Goal: Submit feedback/report problem

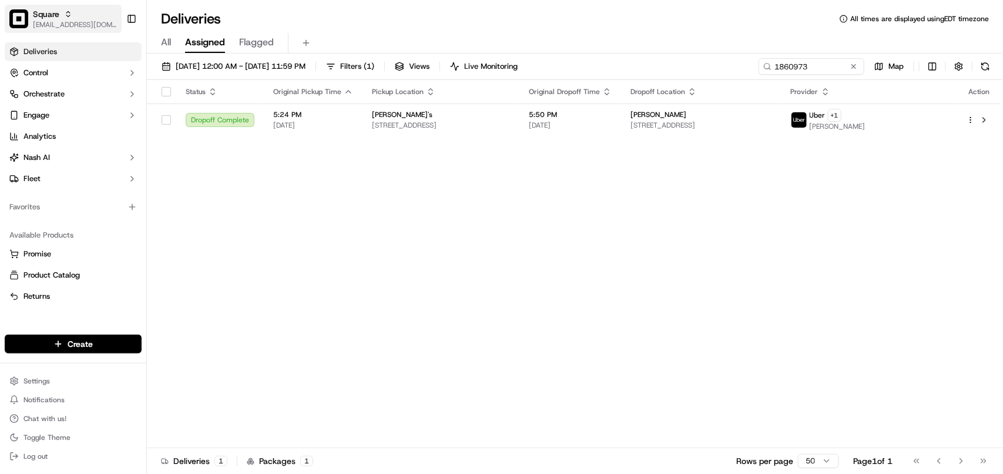
click at [75, 19] on div "Square" at bounding box center [75, 14] width 84 height 12
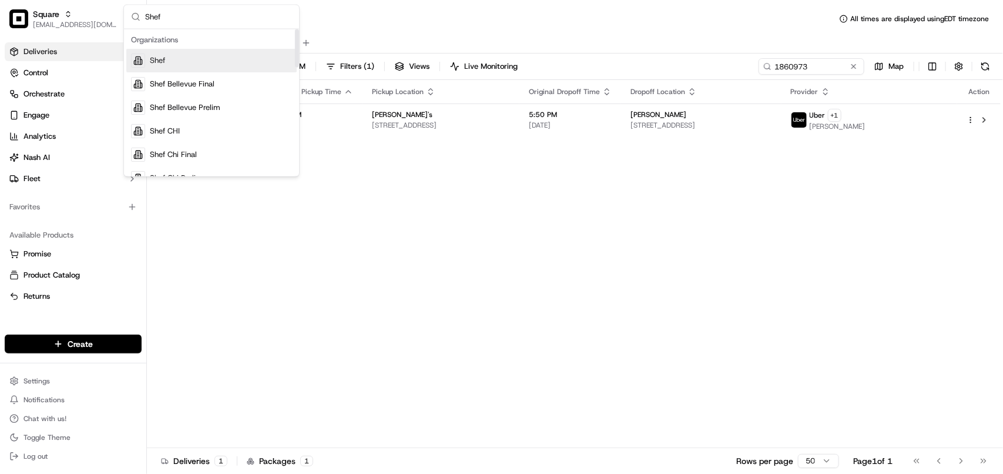
type input "Shef"
click at [165, 60] on span "Shef" at bounding box center [157, 61] width 15 height 11
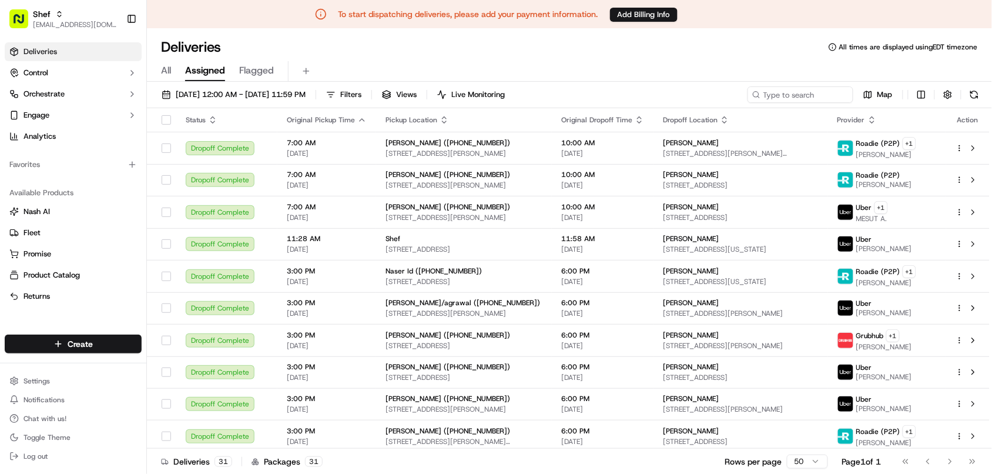
click at [57, 47] on link "Deliveries" at bounding box center [73, 51] width 137 height 19
click at [788, 95] on input at bounding box center [782, 94] width 141 height 16
paste input "Soumyashree D."
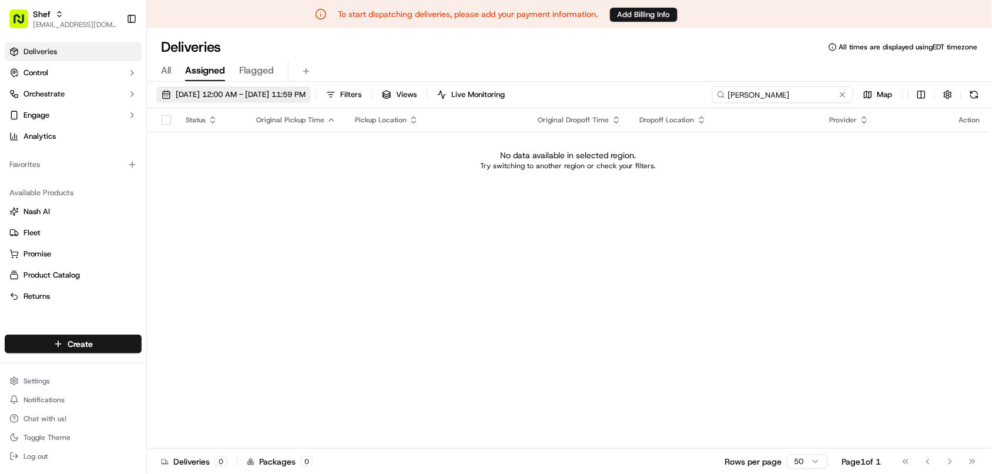
type input "Soumyashree D."
click at [283, 98] on span "09/18/2025 12:00 AM - 09/18/2025 11:59 PM" at bounding box center [241, 94] width 130 height 11
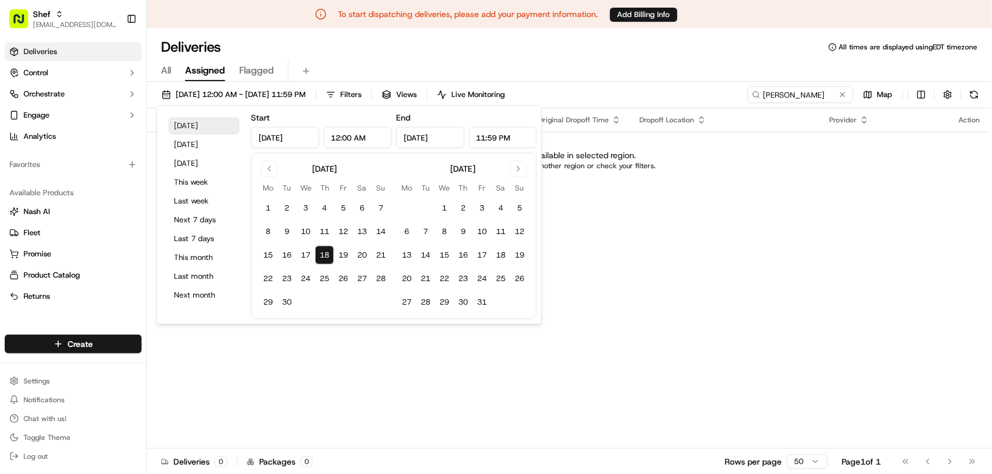
click at [190, 131] on button "Today" at bounding box center [204, 126] width 71 height 16
click at [33, 12] on span "Shef" at bounding box center [42, 14] width 18 height 12
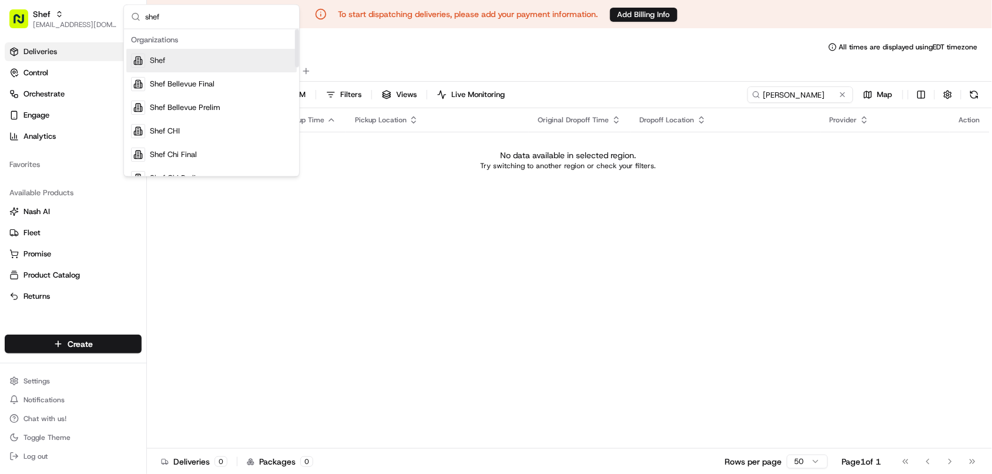
type input "shef"
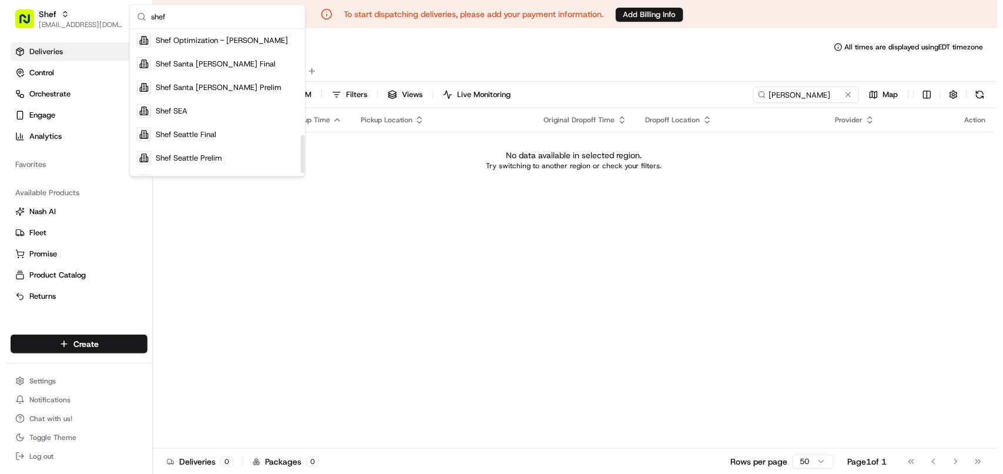
scroll to position [415, 0]
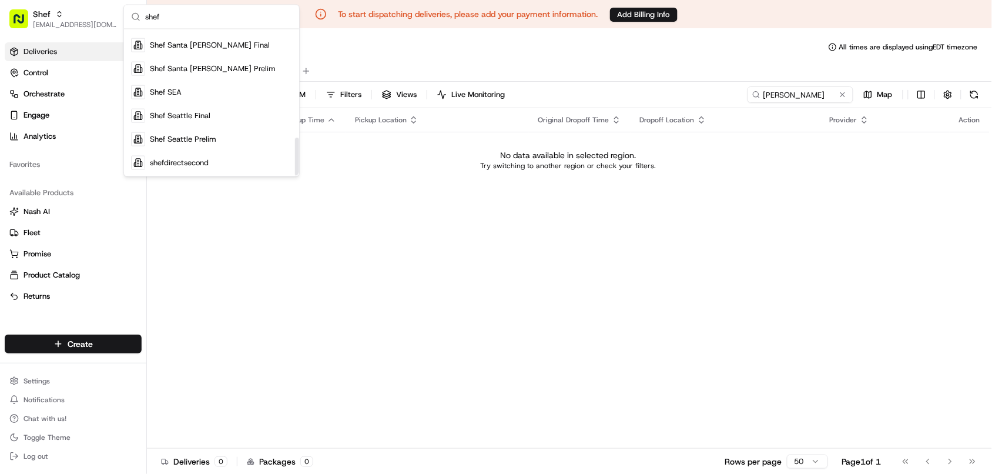
drag, startPoint x: 297, startPoint y: 55, endPoint x: 274, endPoint y: 179, distance: 126.6
click at [295, 176] on div "Suggestions" at bounding box center [297, 157] width 4 height 38
click at [186, 159] on span "shefdirectsecond" at bounding box center [179, 162] width 59 height 11
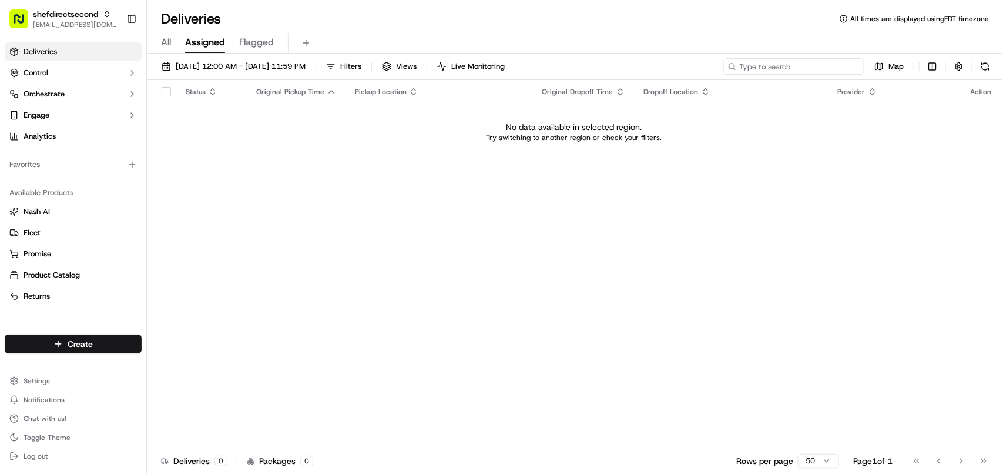
click at [775, 66] on input at bounding box center [793, 66] width 141 height 16
paste input "Soumyashree D."
type input "Soumyashree D."
click at [83, 16] on span "shefdirectsecond" at bounding box center [65, 14] width 65 height 12
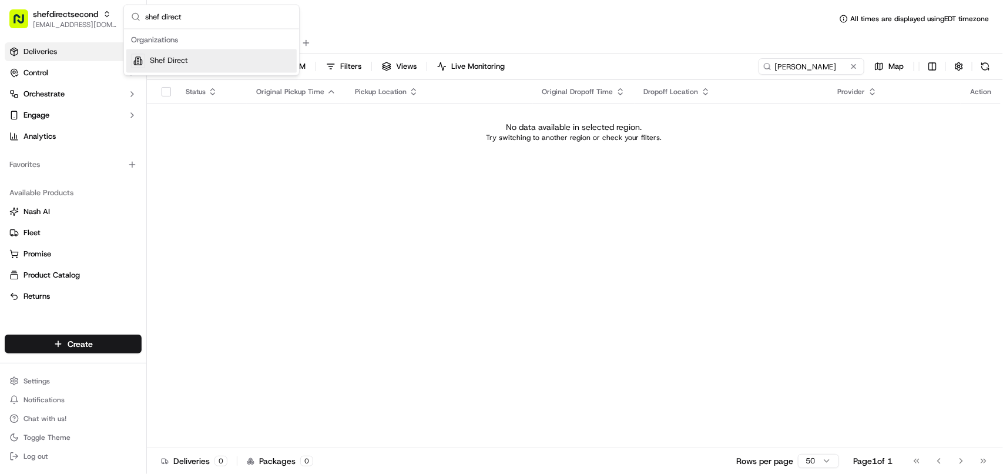
type input "shef direct"
click at [203, 57] on div "Shef Direct" at bounding box center [211, 61] width 170 height 24
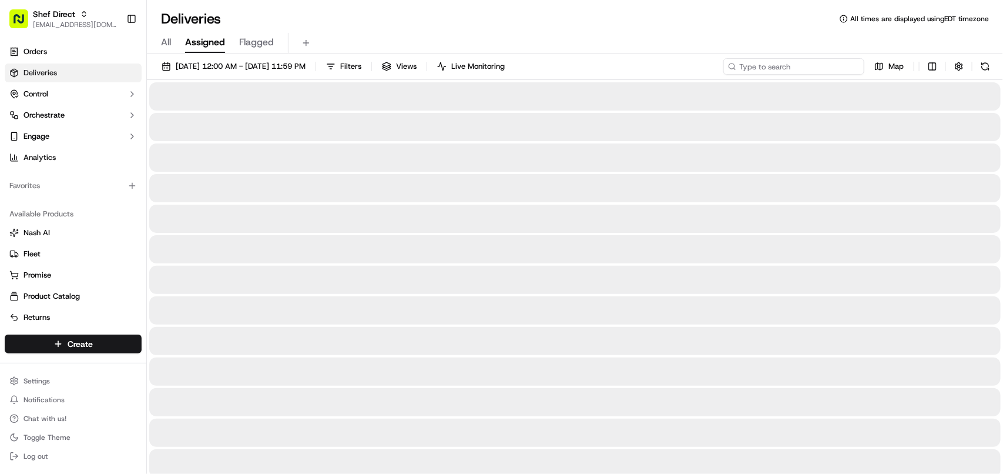
click at [842, 66] on input at bounding box center [793, 66] width 141 height 16
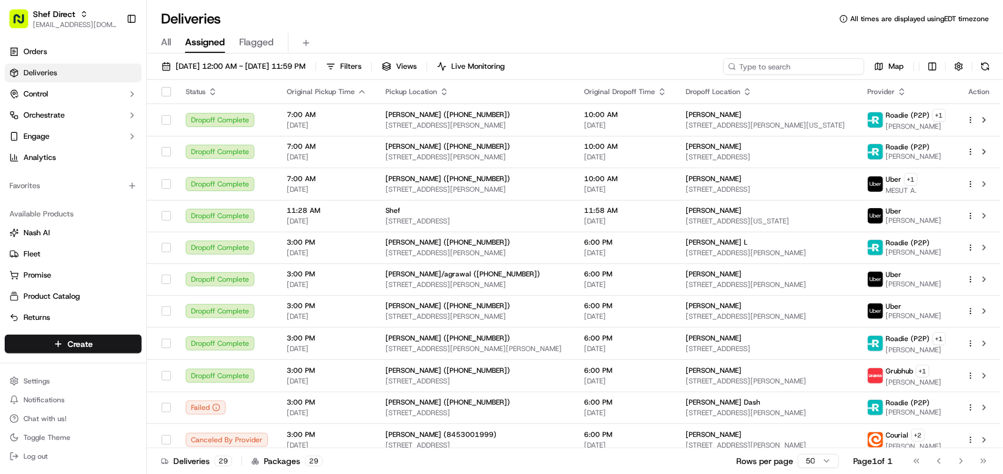
paste input "Soumyashree D."
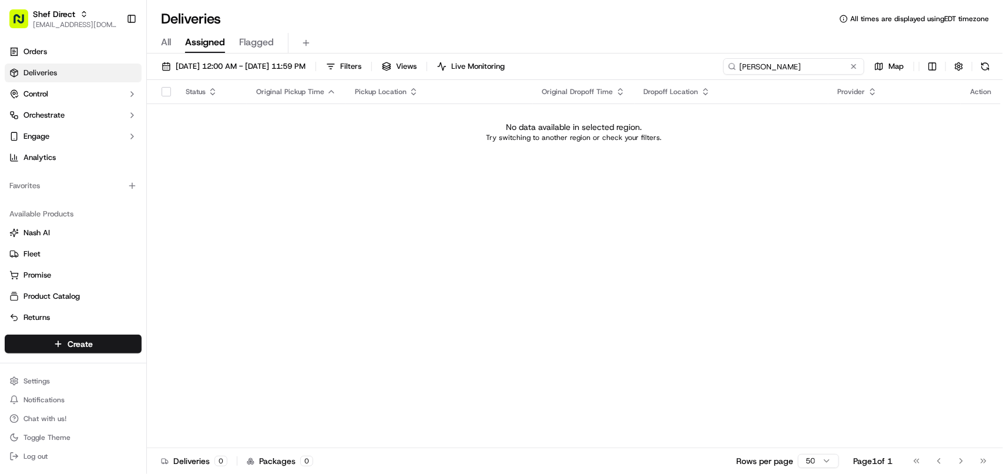
type input "Soumyashree D."
click at [162, 38] on span "All" at bounding box center [166, 42] width 10 height 14
click at [254, 63] on span "09/18/2025 12:00 AM - 09/18/2025 11:59 PM" at bounding box center [241, 66] width 130 height 11
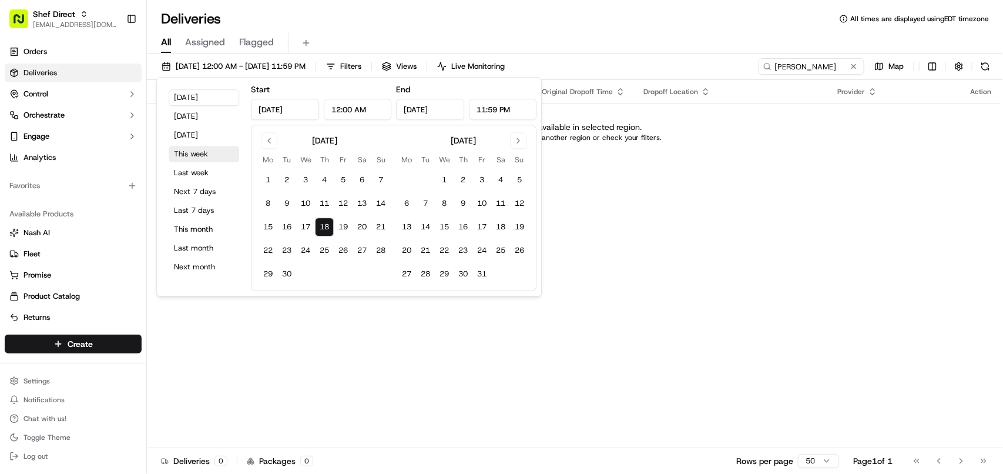
click at [192, 157] on button "This week" at bounding box center [204, 154] width 71 height 16
type input "Sep 15, 2025"
type input "Sep 21, 2025"
click at [879, 204] on div "Status Original Pickup Time Pickup Location Original Dropoff Time Dropoff Locat…" at bounding box center [574, 264] width 854 height 368
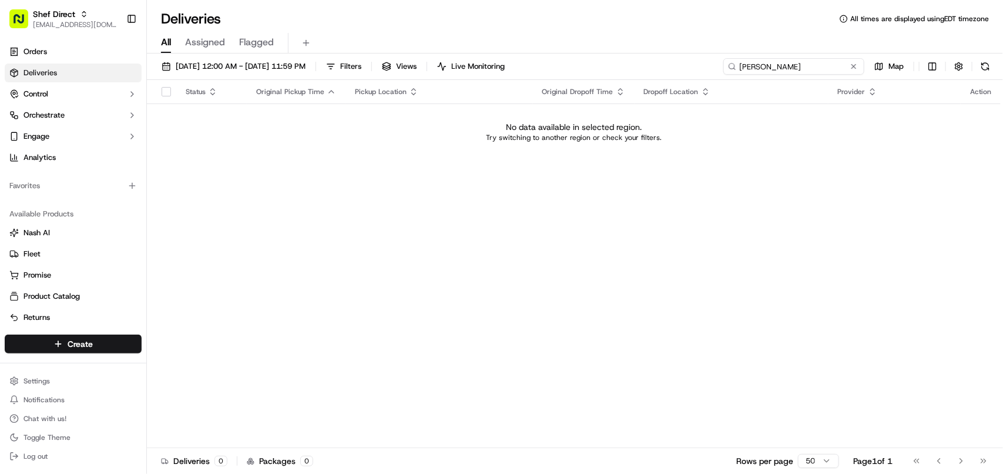
drag, startPoint x: 823, startPoint y: 69, endPoint x: 792, endPoint y: 72, distance: 30.7
click at [853, 69] on div "Soumyashree D." at bounding box center [793, 66] width 141 height 16
click at [808, 69] on input "Soumyashree D." at bounding box center [793, 66] width 141 height 16
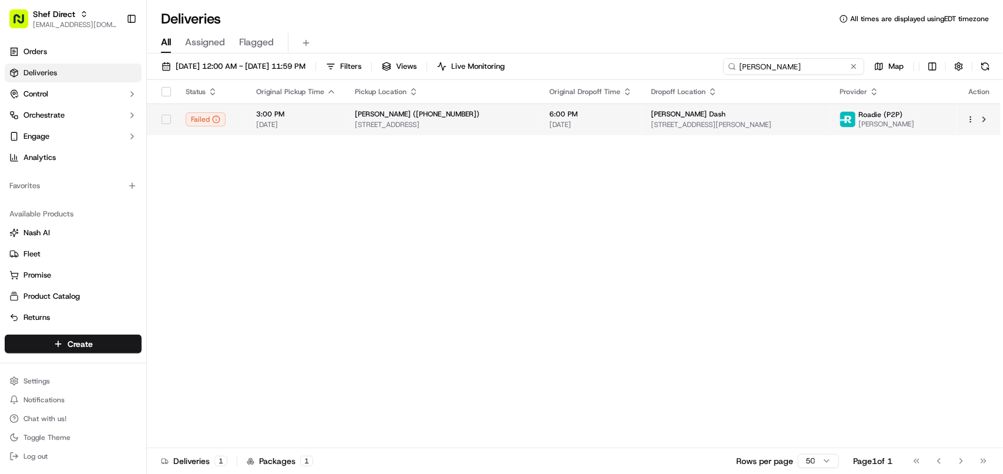
type input "Soumyashree"
click at [719, 110] on div "[PERSON_NAME] Dash" at bounding box center [736, 113] width 170 height 9
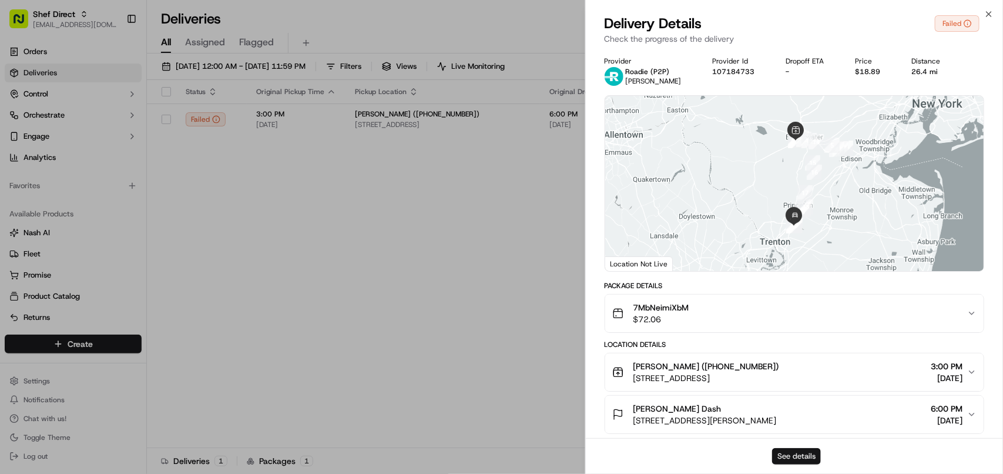
click at [789, 457] on button "See details" at bounding box center [796, 456] width 49 height 16
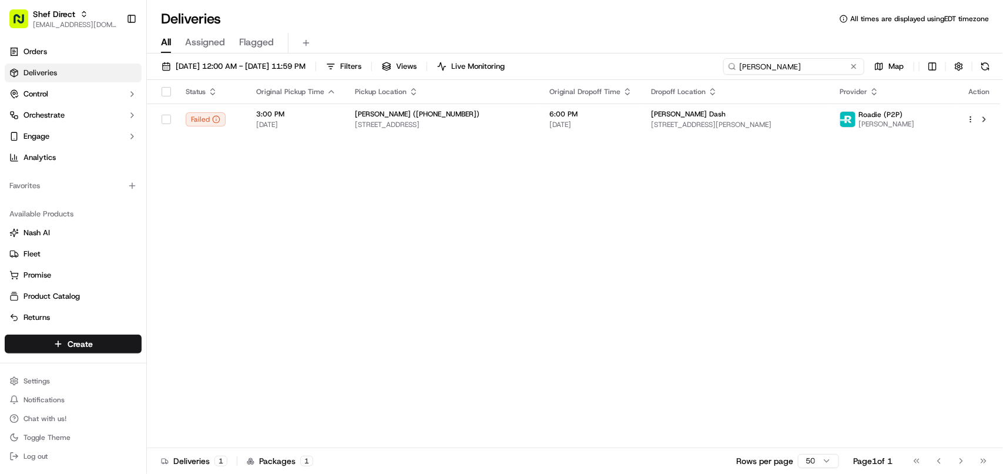
drag, startPoint x: 839, startPoint y: 65, endPoint x: 377, endPoint y: 28, distance: 464.0
click at [547, 62] on div "09/15/2025 12:00 AM - 09/21/2025 11:59 PM Filters Views Live Monitoring Soumyas…" at bounding box center [575, 69] width 856 height 22
click at [66, 13] on span "Shef Direct" at bounding box center [54, 14] width 42 height 12
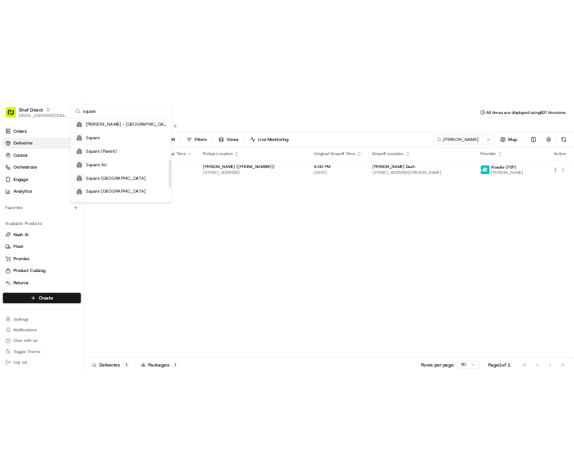
scroll to position [220, 0]
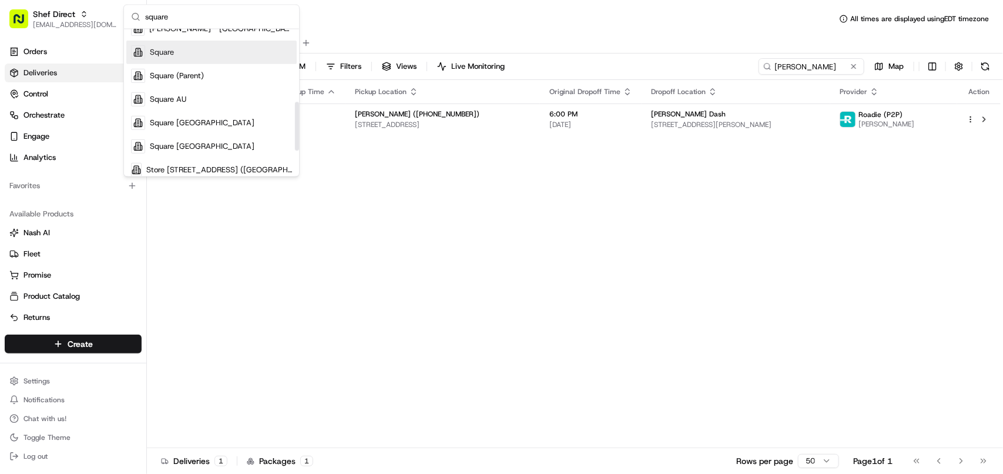
type input "square"
click at [198, 51] on div "Square" at bounding box center [211, 53] width 170 height 24
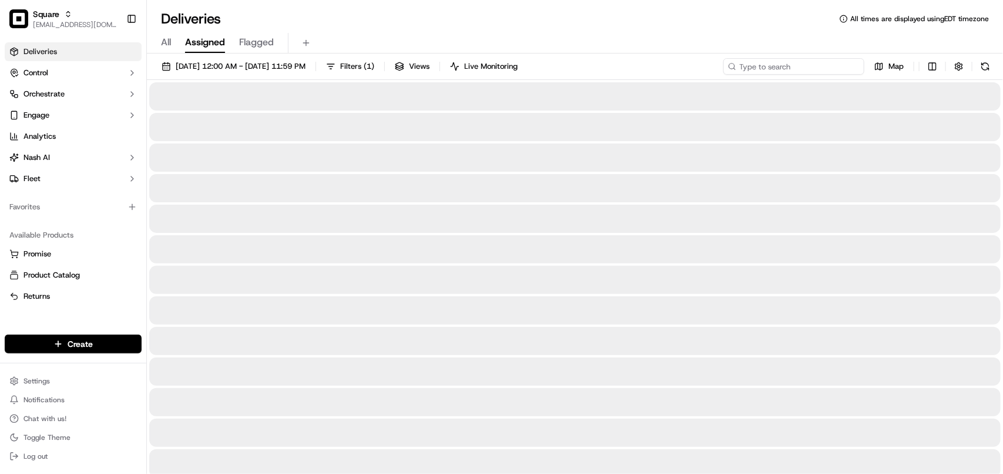
click at [832, 68] on input at bounding box center [793, 66] width 141 height 16
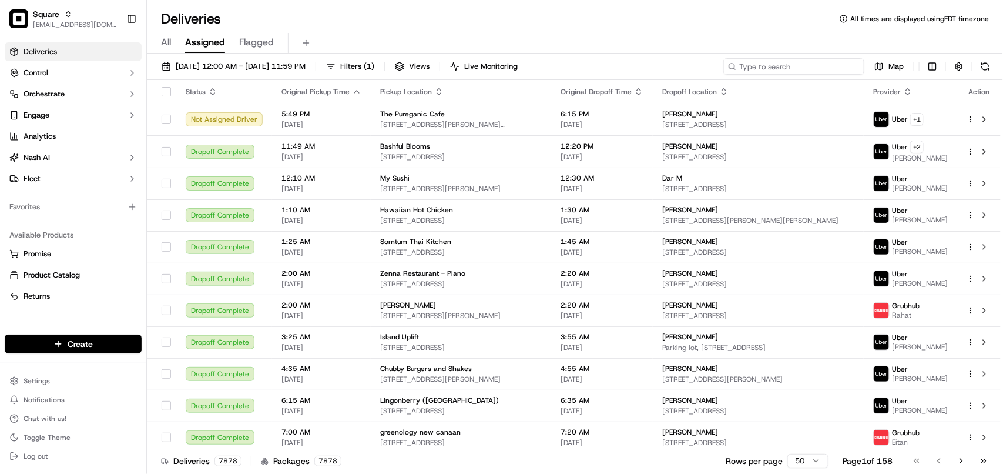
type input "6"
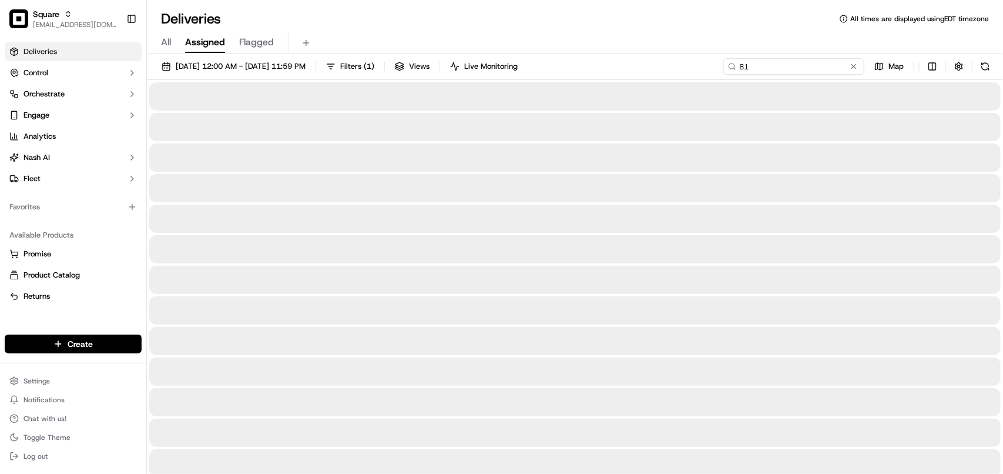
type input "8"
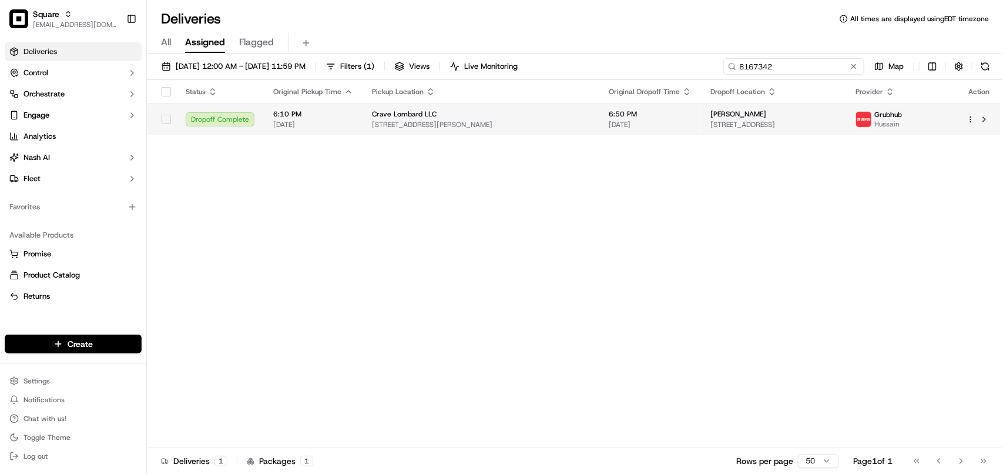
type input "8167342"
click at [710, 120] on span "1515 N 17th Ave, Melrose Park, IL 60160, USA" at bounding box center [773, 124] width 126 height 9
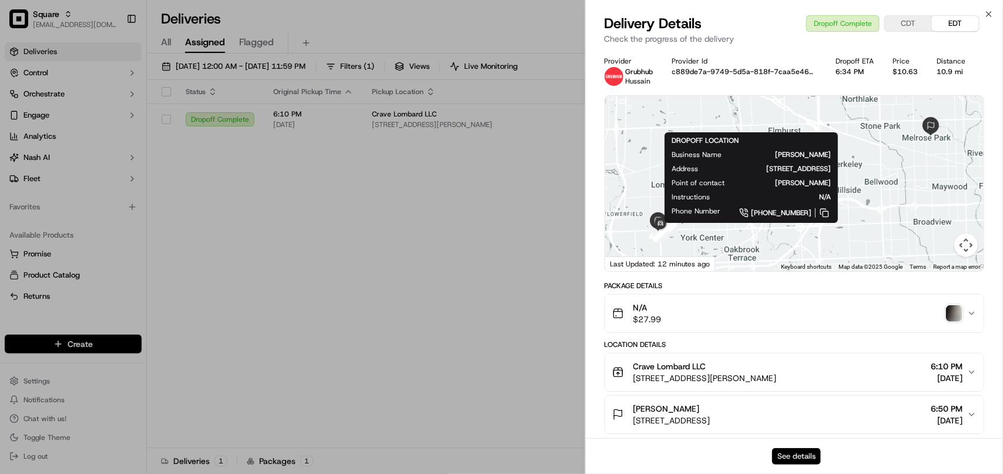
click at [789, 448] on button "See details" at bounding box center [796, 456] width 49 height 16
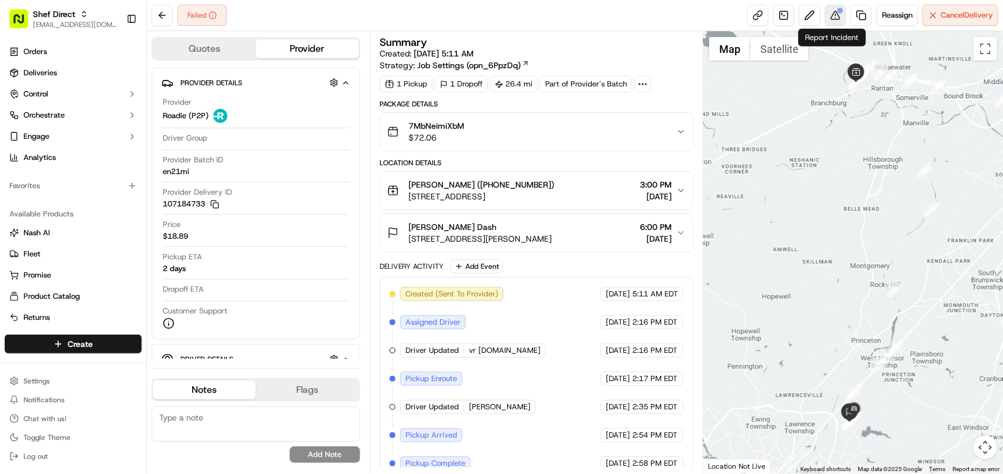
click at [832, 12] on button at bounding box center [835, 15] width 21 height 21
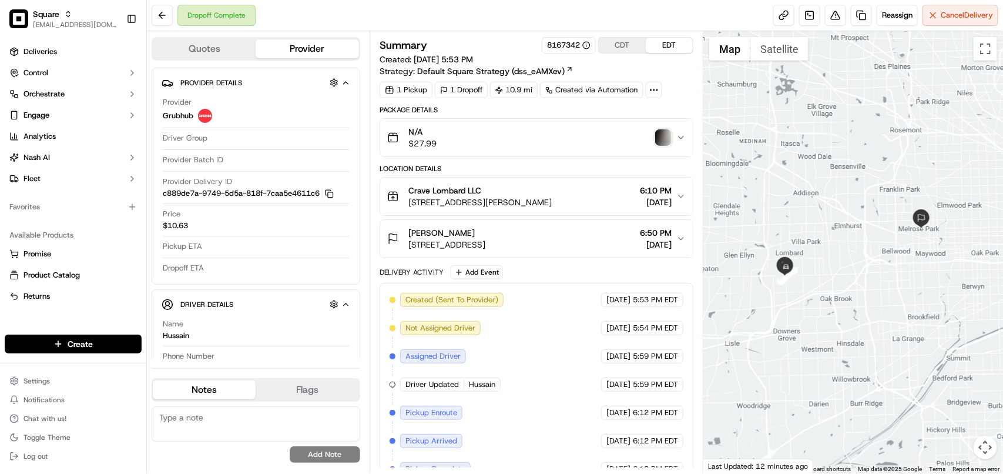
click at [682, 194] on icon "button" at bounding box center [680, 196] width 9 height 9
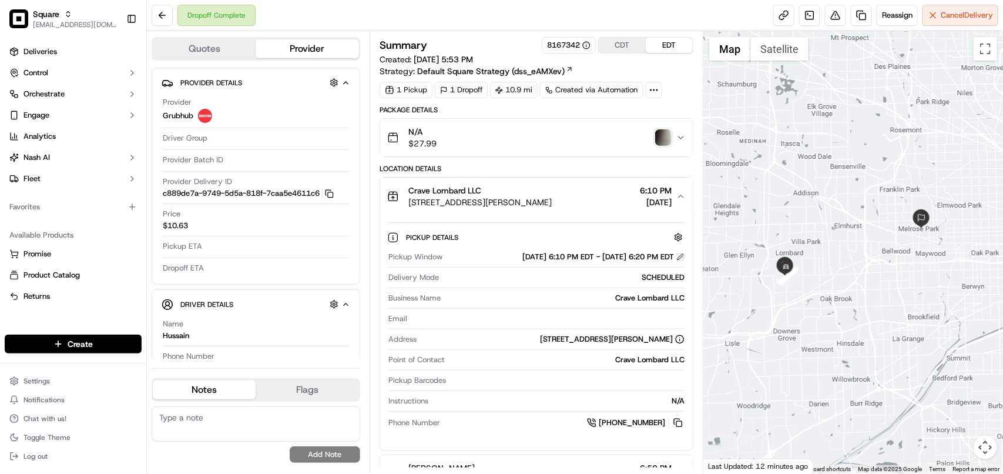
click at [680, 257] on button at bounding box center [680, 257] width 8 height 8
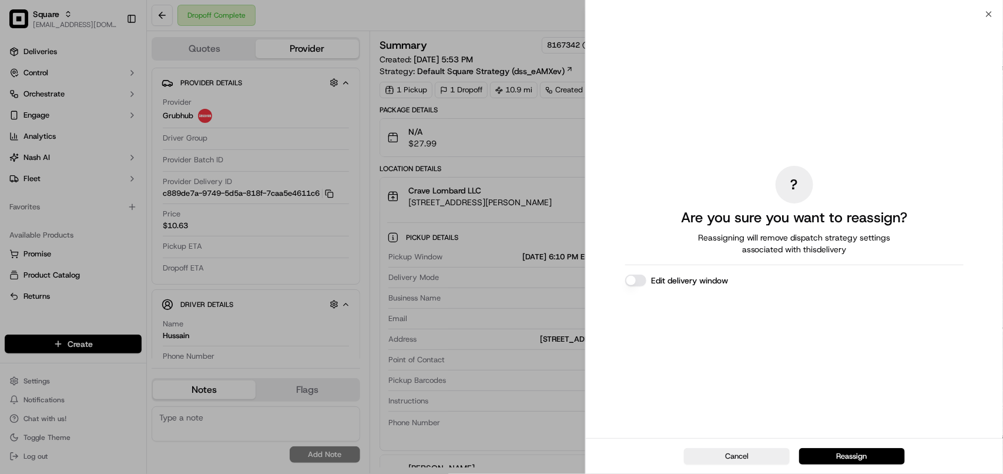
click at [642, 283] on button "Edit delivery window" at bounding box center [635, 280] width 21 height 12
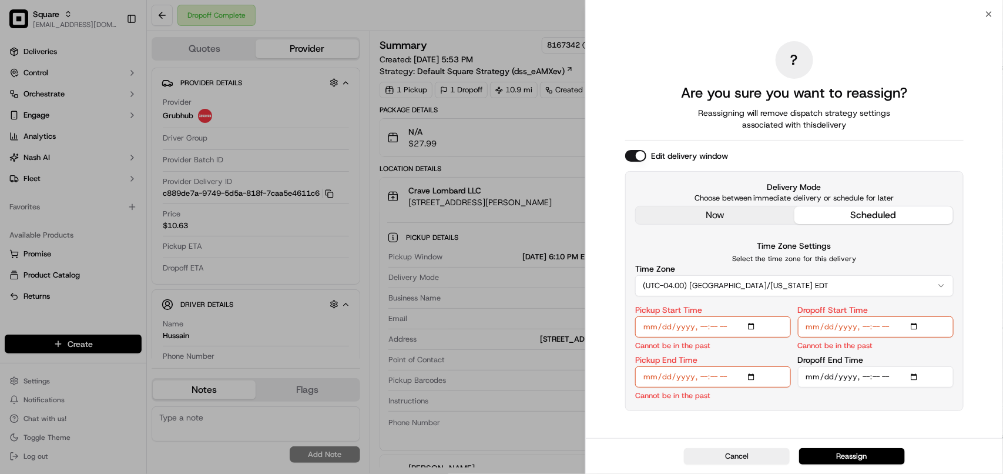
click at [713, 219] on div "? Are you sure you want to reassign? Reassigning will remove dispatch strategy …" at bounding box center [794, 225] width 338 height 419
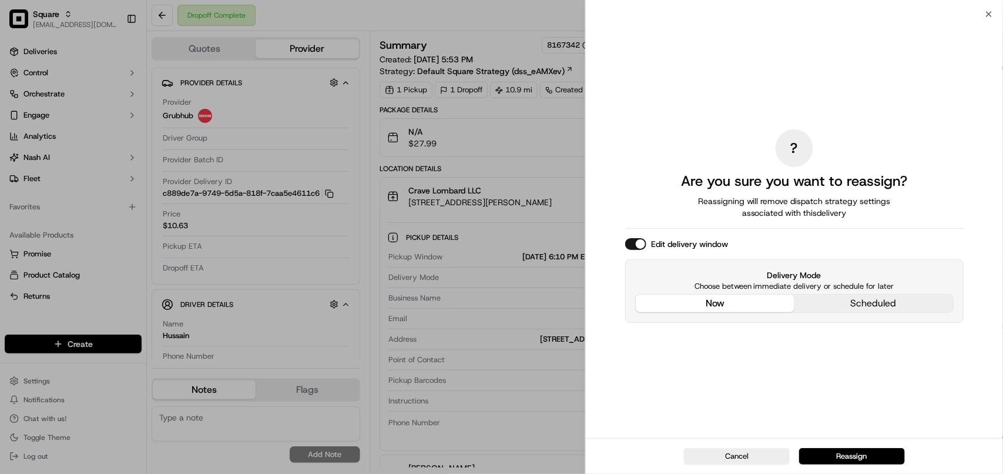
click at [685, 304] on button "now" at bounding box center [715, 303] width 159 height 18
click at [856, 457] on button "Reassign" at bounding box center [852, 456] width 106 height 16
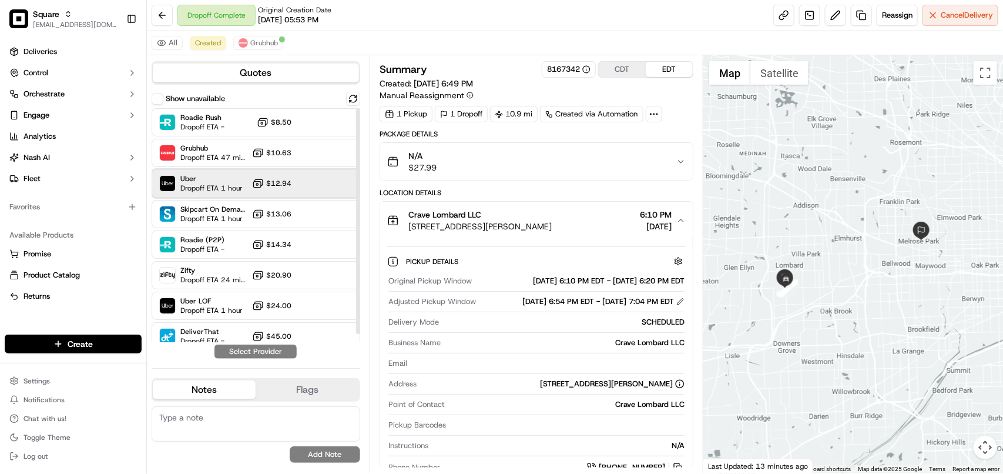
click at [236, 180] on span "Uber" at bounding box center [211, 178] width 62 height 9
click at [271, 348] on button "Assign Provider" at bounding box center [255, 351] width 83 height 14
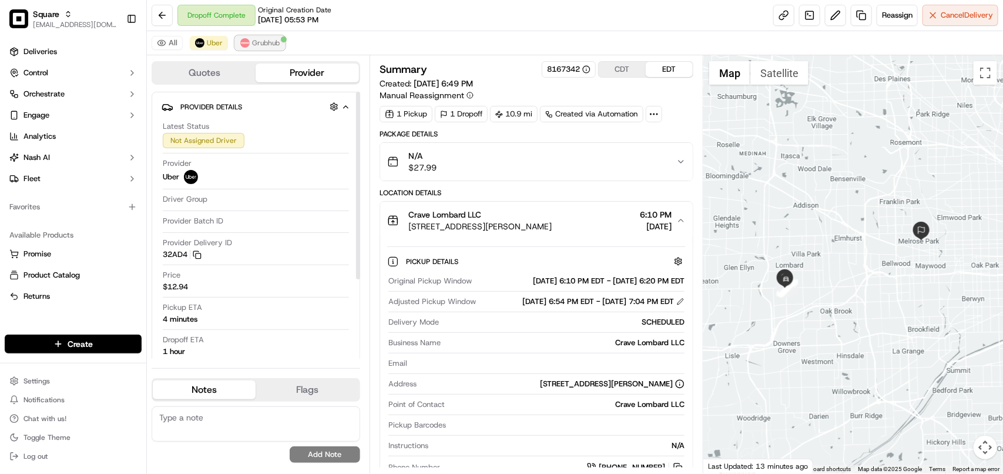
click at [257, 46] on span "Grubhub" at bounding box center [266, 42] width 28 height 9
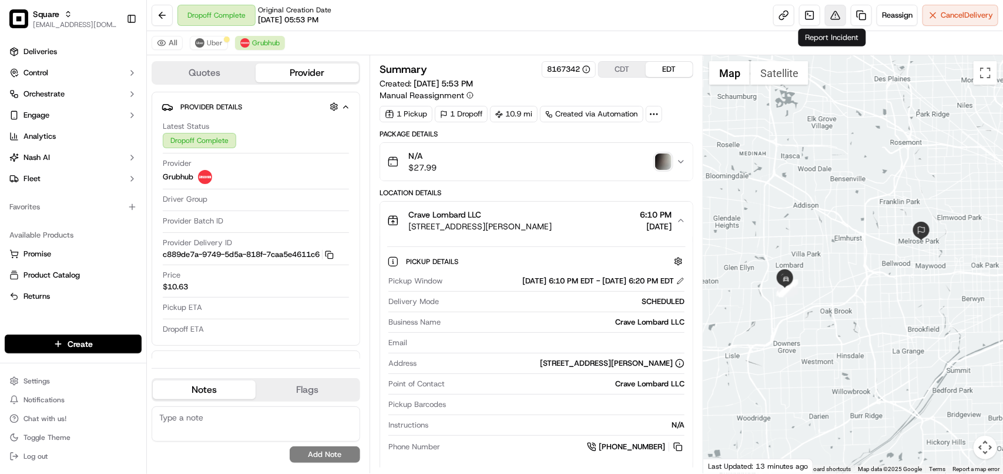
click at [836, 10] on button at bounding box center [835, 15] width 21 height 21
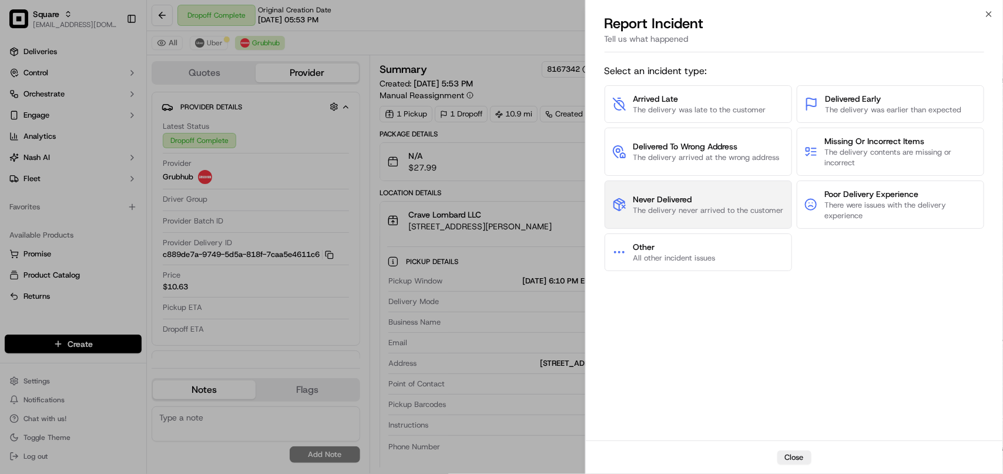
click at [696, 197] on span "Never Delivered" at bounding box center [708, 199] width 150 height 12
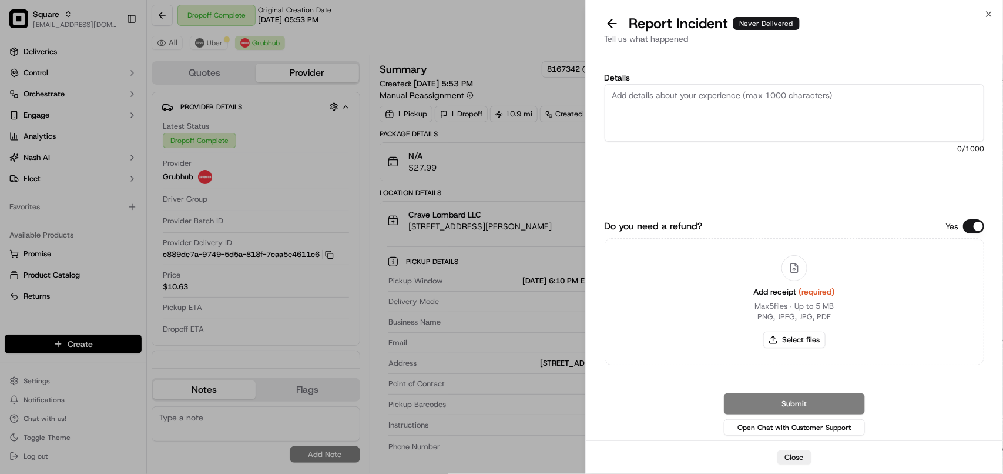
click at [708, 115] on textarea "Details" at bounding box center [795, 113] width 380 height 58
type textarea "Order never delivered"
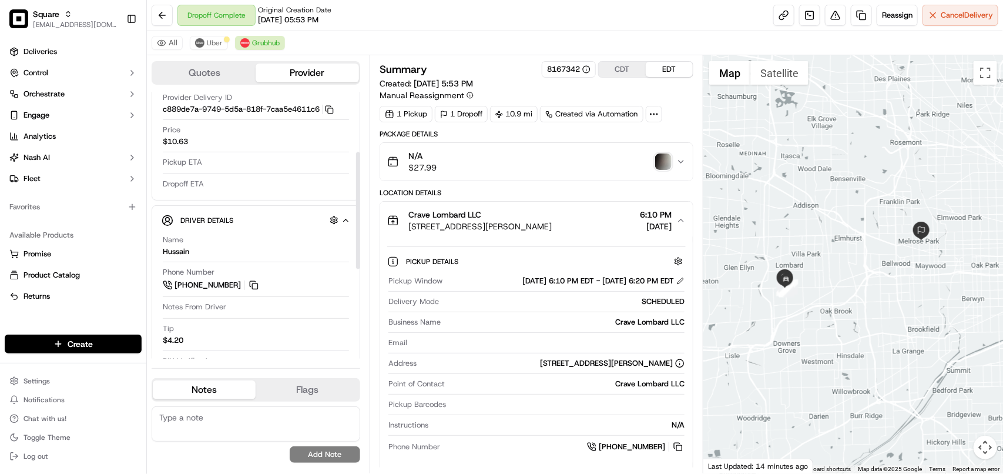
scroll to position [147, 0]
click at [207, 44] on span "Uber" at bounding box center [215, 42] width 16 height 9
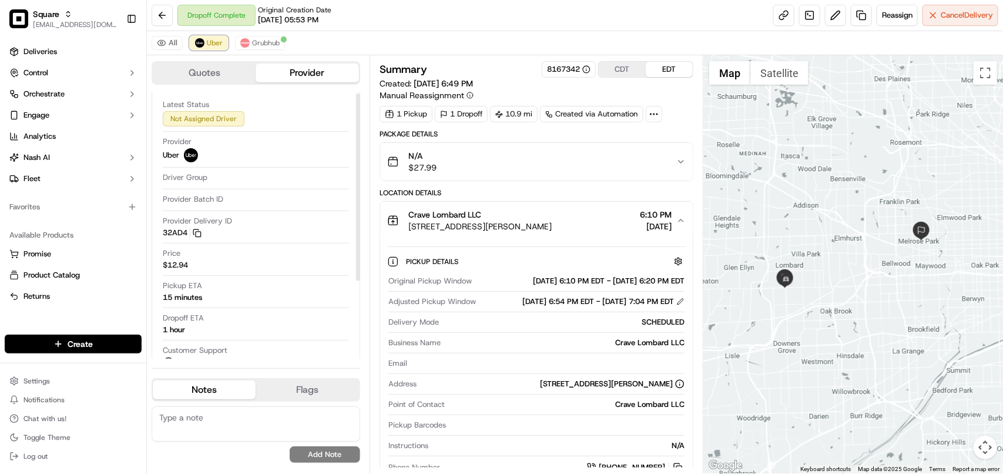
scroll to position [0, 0]
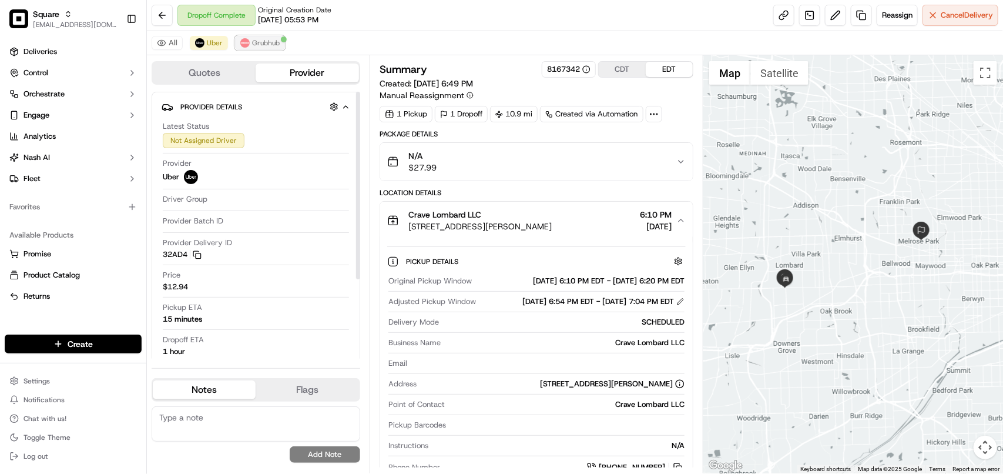
click at [267, 45] on span "Grubhub" at bounding box center [266, 42] width 28 height 9
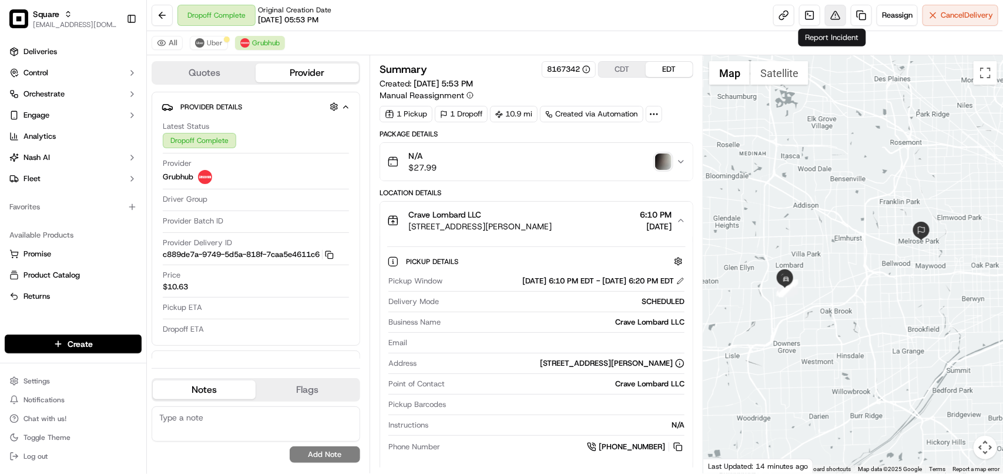
click at [830, 18] on button at bounding box center [835, 15] width 21 height 21
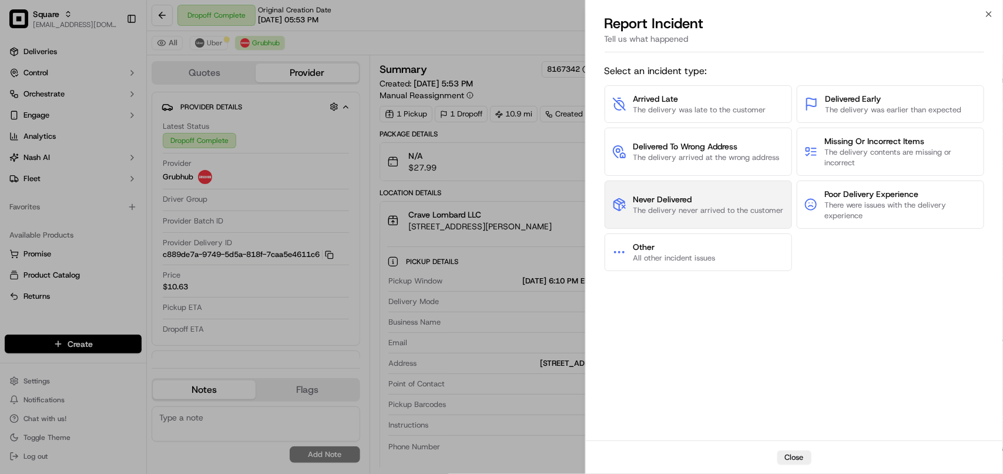
click at [638, 201] on span "Never Delivered" at bounding box center [708, 199] width 150 height 12
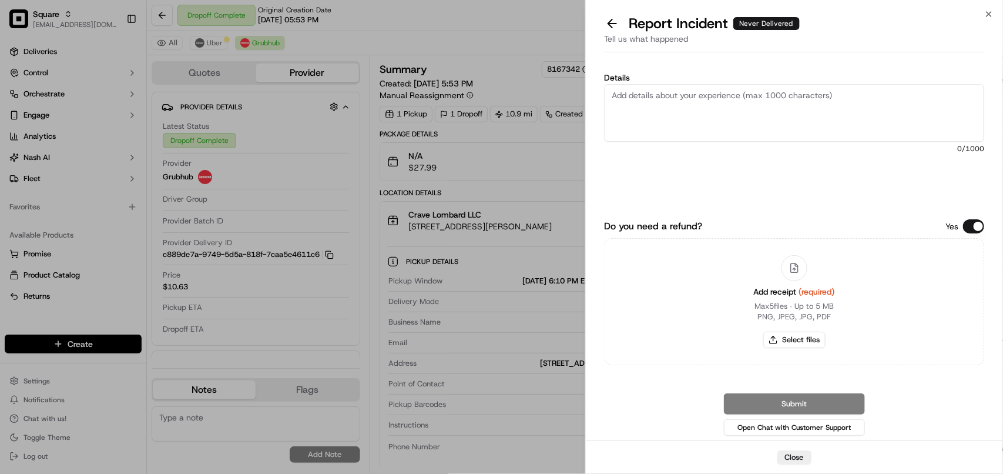
click at [669, 113] on textarea "Details" at bounding box center [795, 113] width 380 height 58
click at [643, 96] on textarea "Order enevr" at bounding box center [795, 113] width 380 height 58
click at [645, 96] on textarea "Order enevr" at bounding box center [795, 113] width 380 height 58
type textarea "Order never delivered"
click at [992, 12] on icon "button" at bounding box center [988, 13] width 9 height 9
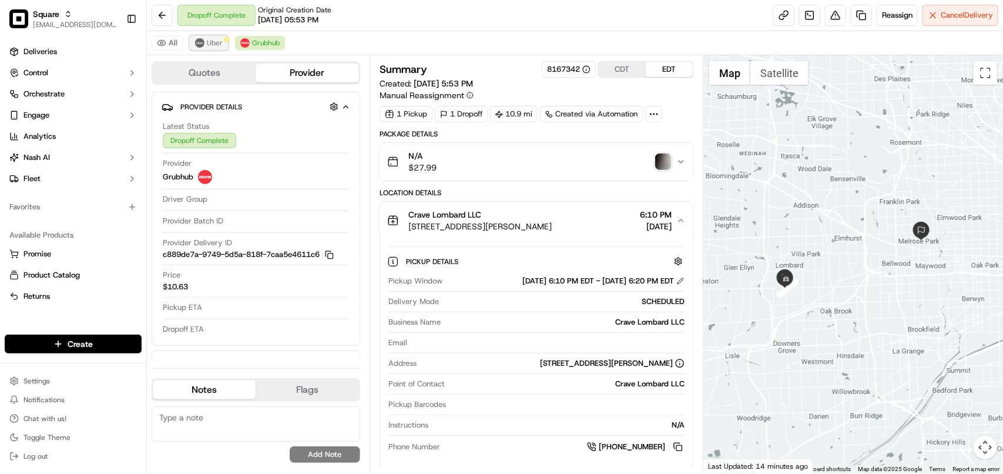
click at [204, 43] on img at bounding box center [199, 42] width 9 height 9
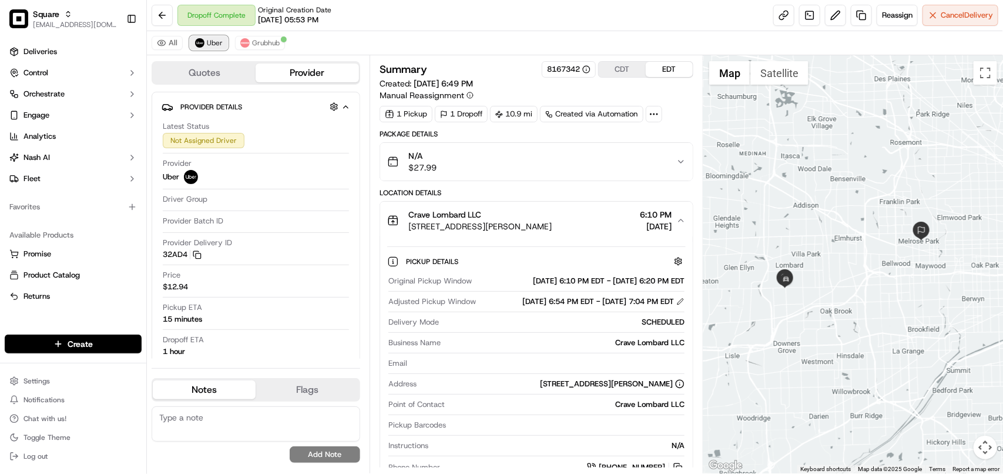
click at [206, 37] on button "Uber" at bounding box center [209, 43] width 38 height 14
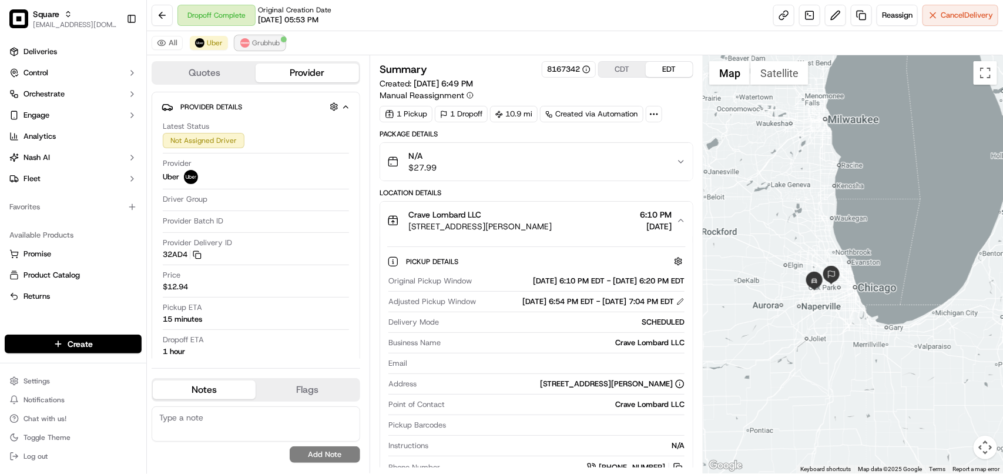
click at [268, 41] on span "Grubhub" at bounding box center [266, 42] width 28 height 9
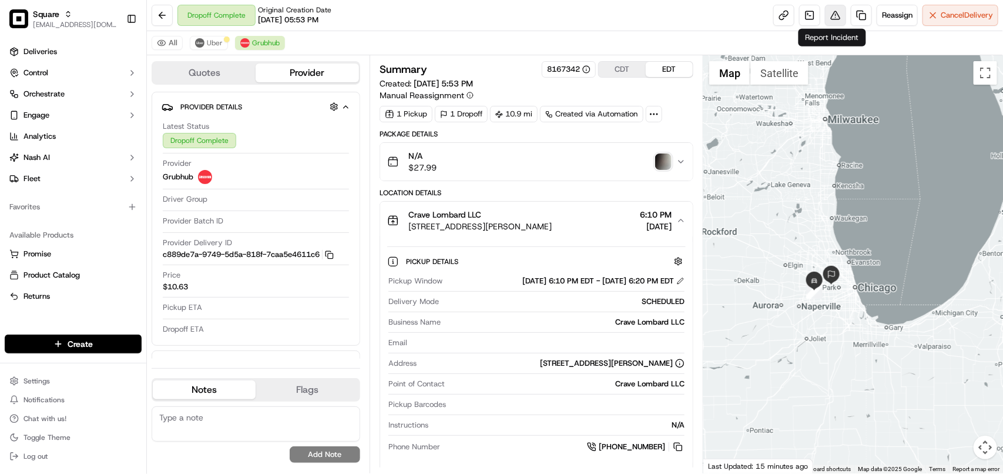
click at [827, 18] on button at bounding box center [835, 15] width 21 height 21
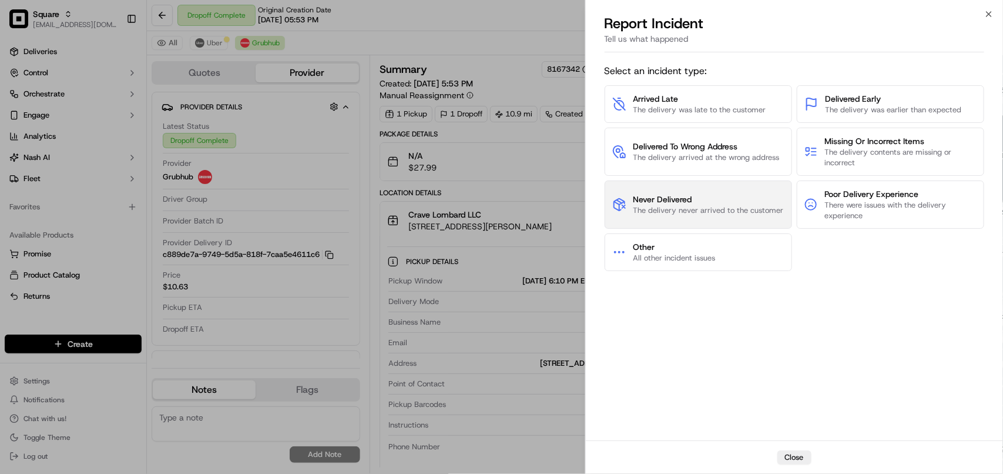
click at [715, 198] on span "Never Delivered" at bounding box center [708, 199] width 150 height 12
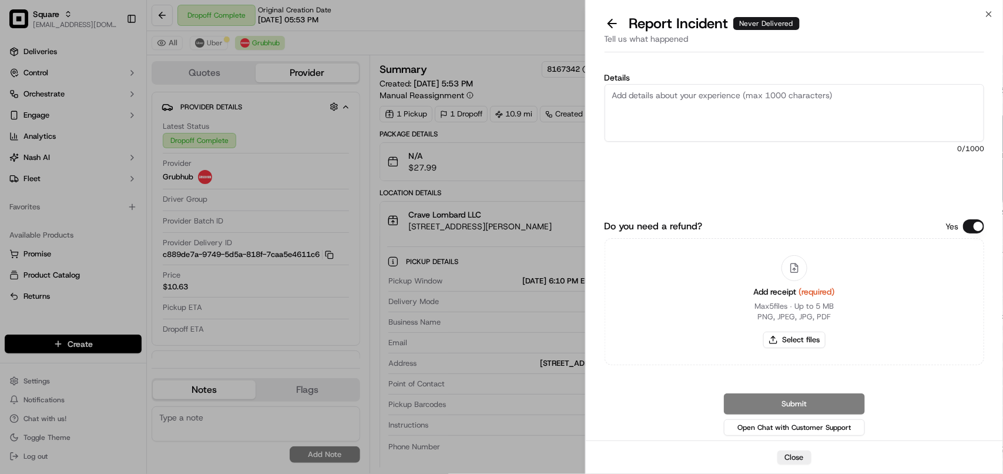
click at [703, 113] on textarea "Details" at bounding box center [795, 113] width 380 height 58
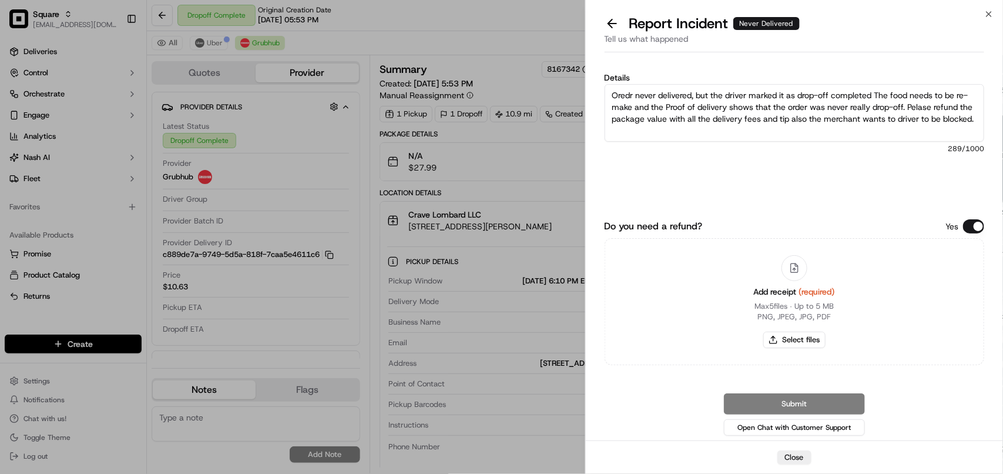
type textarea "Oredr never delivered, but the driver marked it as drop-off completed The food …"
click at [986, 231] on div "Details Oredr never delivered, but the driver marked it as drop-off completed T…" at bounding box center [794, 248] width 417 height 383
click at [976, 230] on button "Do you need a refund?" at bounding box center [973, 226] width 21 height 14
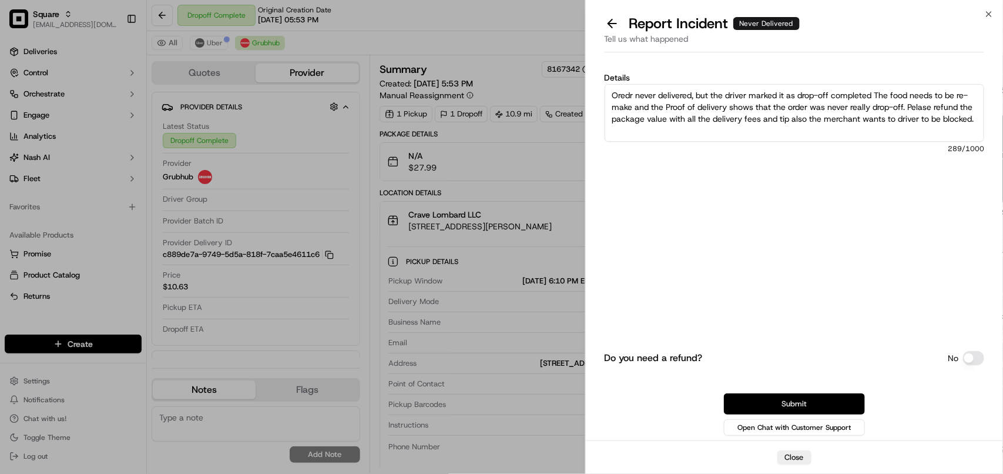
click at [821, 404] on button "Submit" at bounding box center [794, 403] width 141 height 21
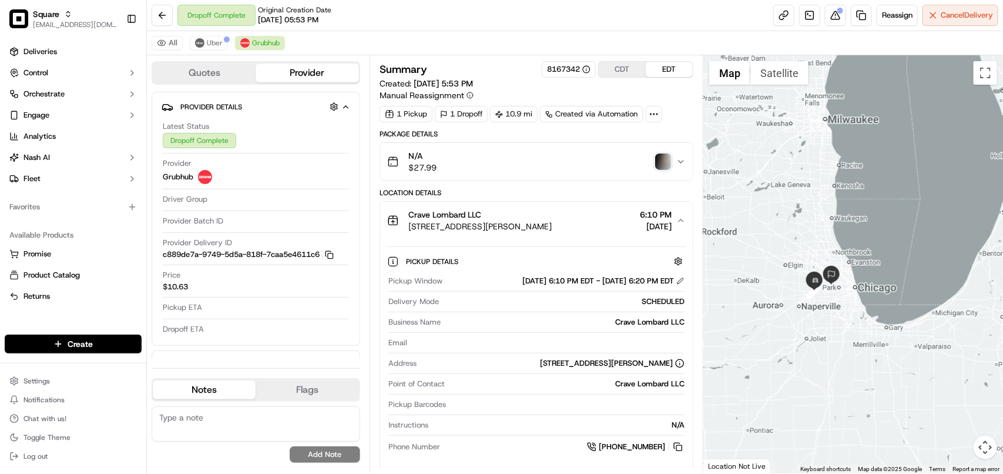
click at [292, 428] on textarea at bounding box center [256, 423] width 209 height 35
paste textarea "**Caller: Information: Merchant **Reason for calling: ORder never delivered **R…"
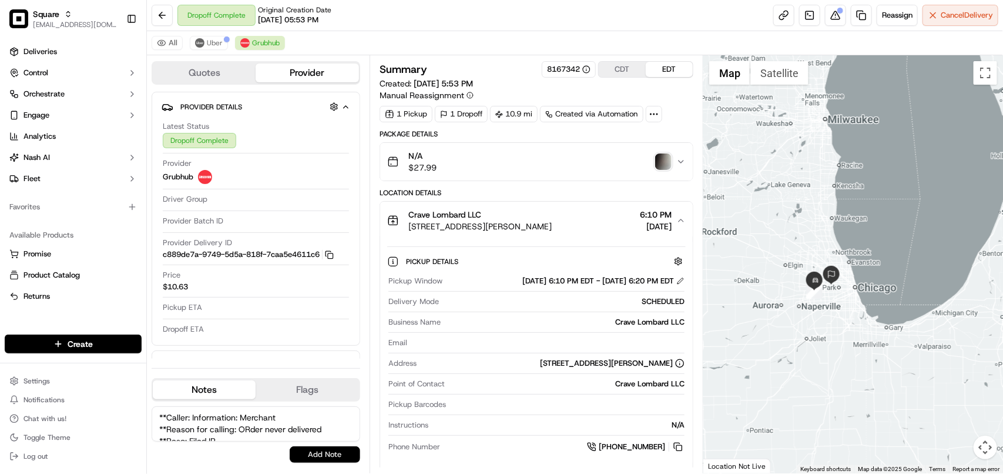
scroll to position [18, 0]
type textarea "**Caller: Information: Merchant **Reason for calling: ORder never delivered **R…"
click at [320, 455] on button "Add Note" at bounding box center [325, 454] width 71 height 16
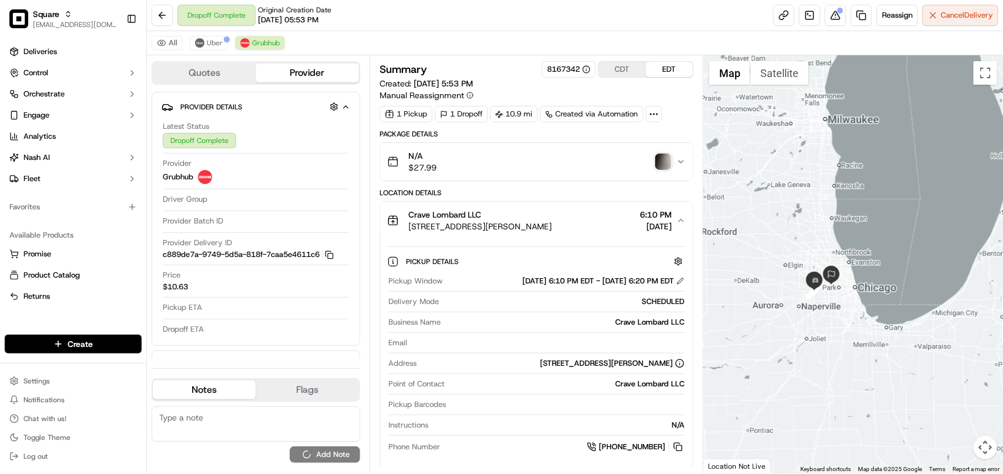
scroll to position [0, 0]
